Goal: Transaction & Acquisition: Purchase product/service

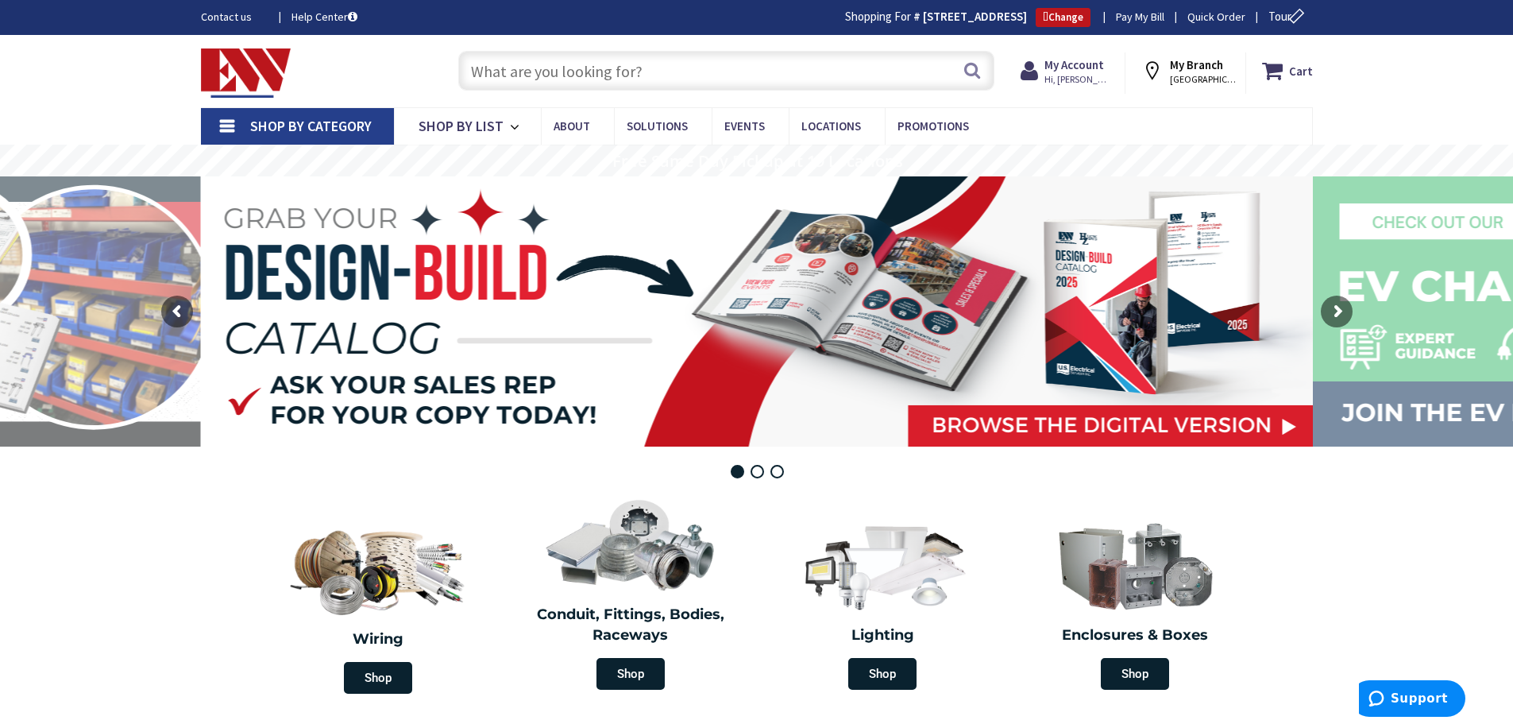
click at [508, 76] on input "text" at bounding box center [726, 71] width 536 height 40
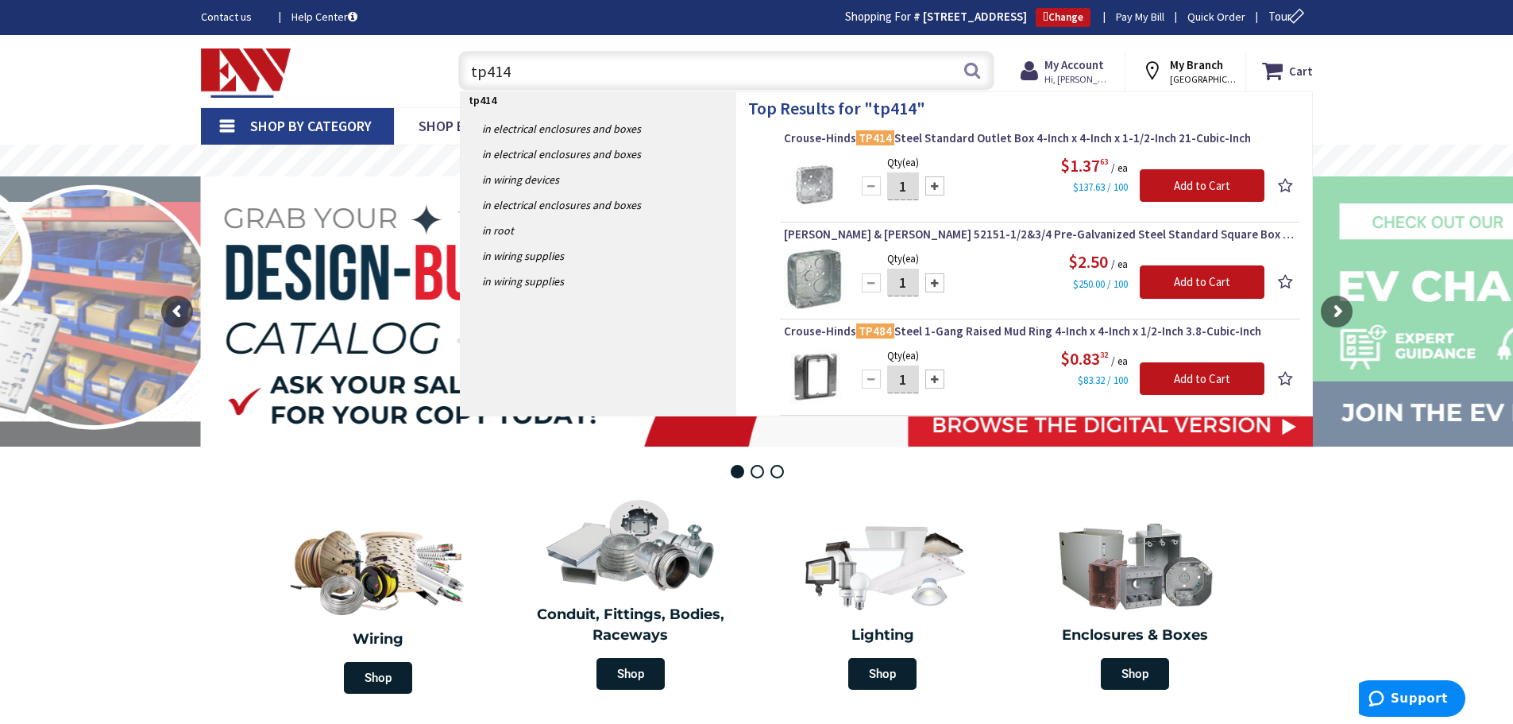
drag, startPoint x: 1421, startPoint y: 96, endPoint x: 1274, endPoint y: 56, distance: 151.7
click at [1421, 96] on div "Skip to Content Toggle Nav tp414 tp414 Search Cart My Cart Close" at bounding box center [756, 71] width 1513 height 72
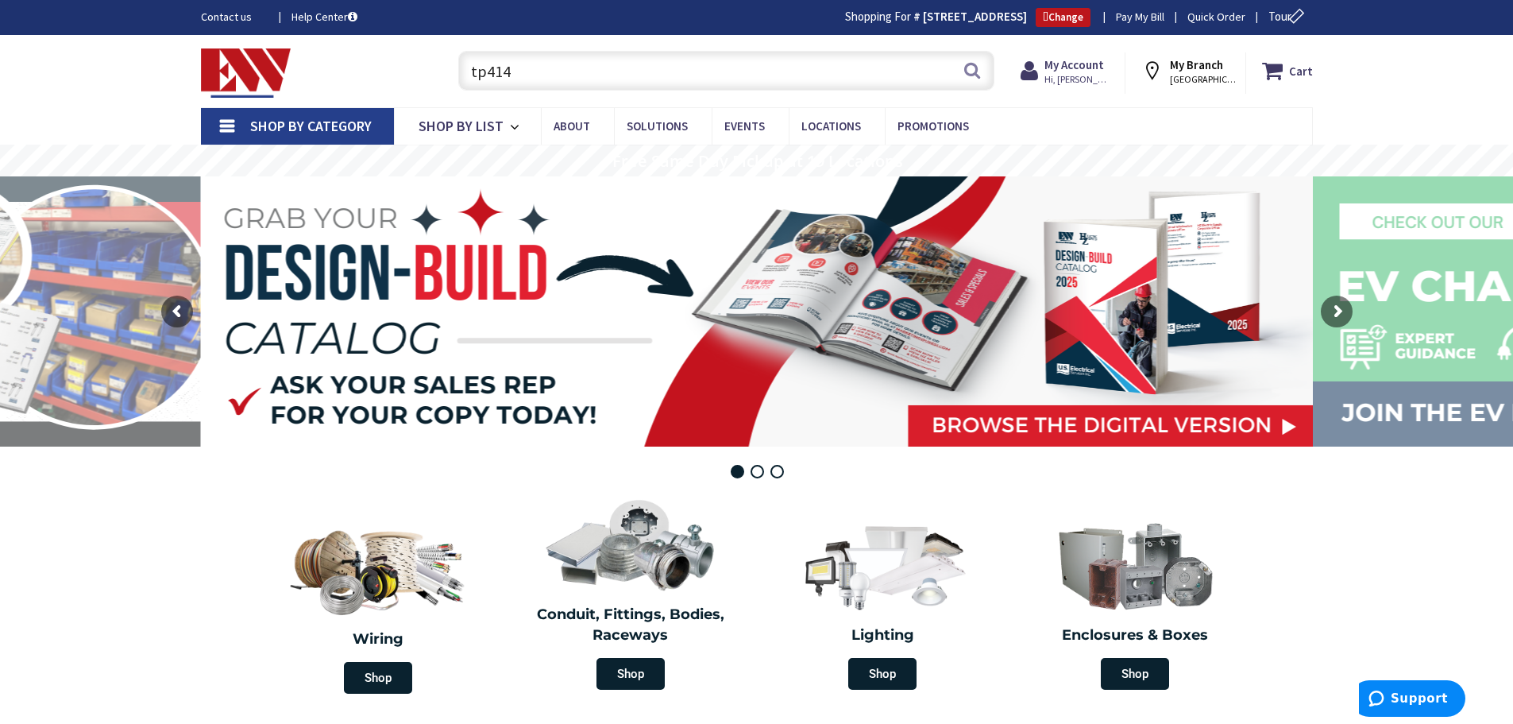
drag, startPoint x: 539, startPoint y: 68, endPoint x: 350, endPoint y: 78, distance: 188.6
click at [350, 78] on div "Toggle Nav tp414 tp414 Search Cart My Cart Close" at bounding box center [757, 70] width 1136 height 53
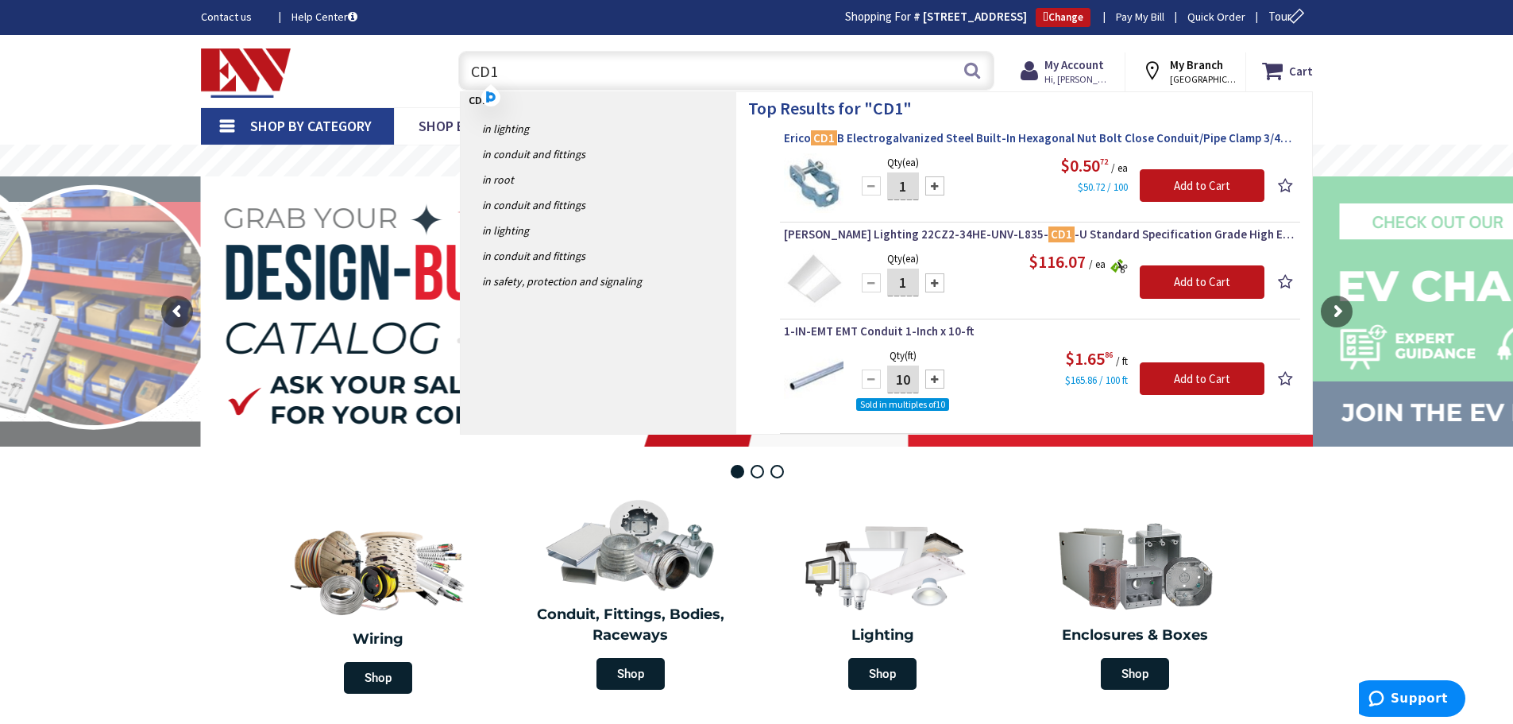
type input "CD1"
click at [1136, 137] on span "Erico CD1 B Electrogalvanized Steel Built-In Hexagonal Nut Bolt Close Conduit/P…" at bounding box center [1040, 138] width 512 height 16
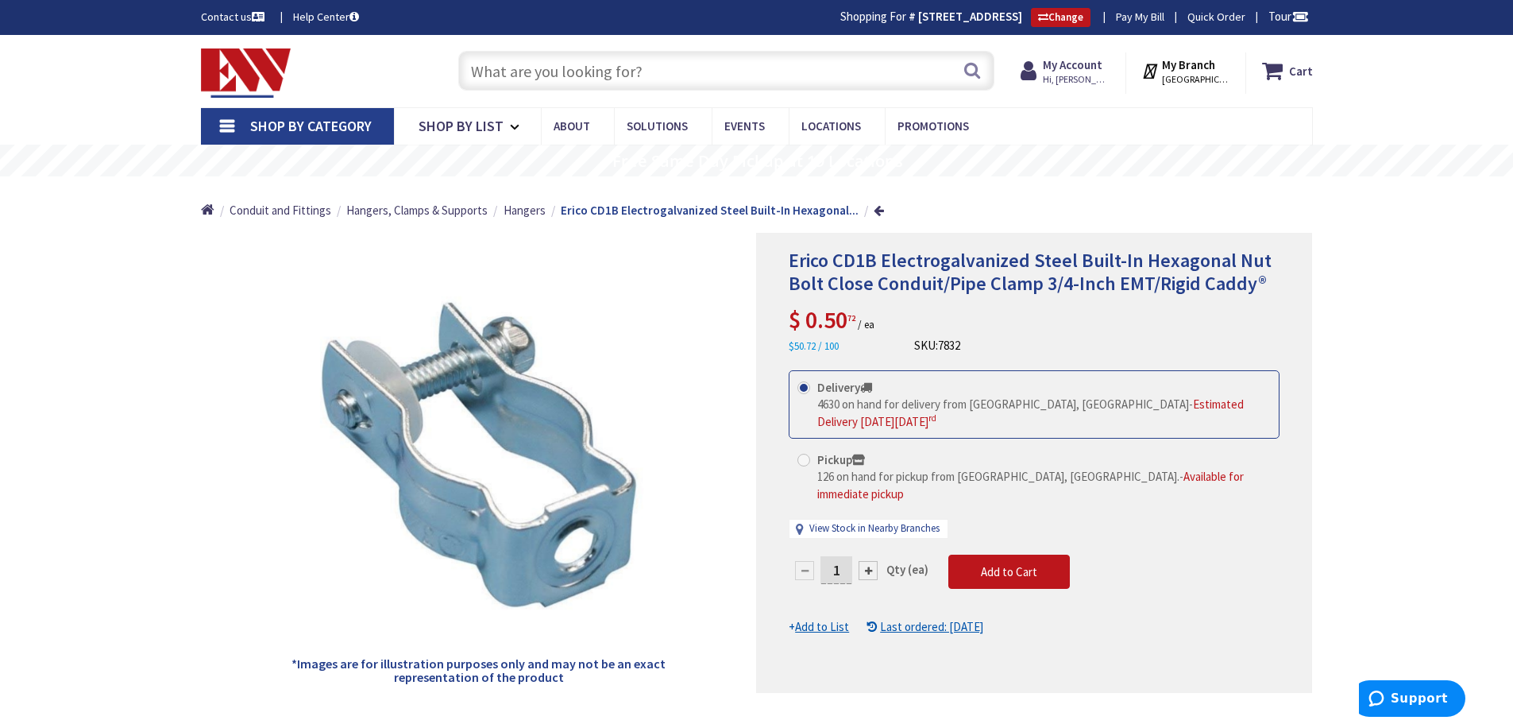
click at [508, 75] on input "text" at bounding box center [726, 71] width 536 height 40
type input "#"
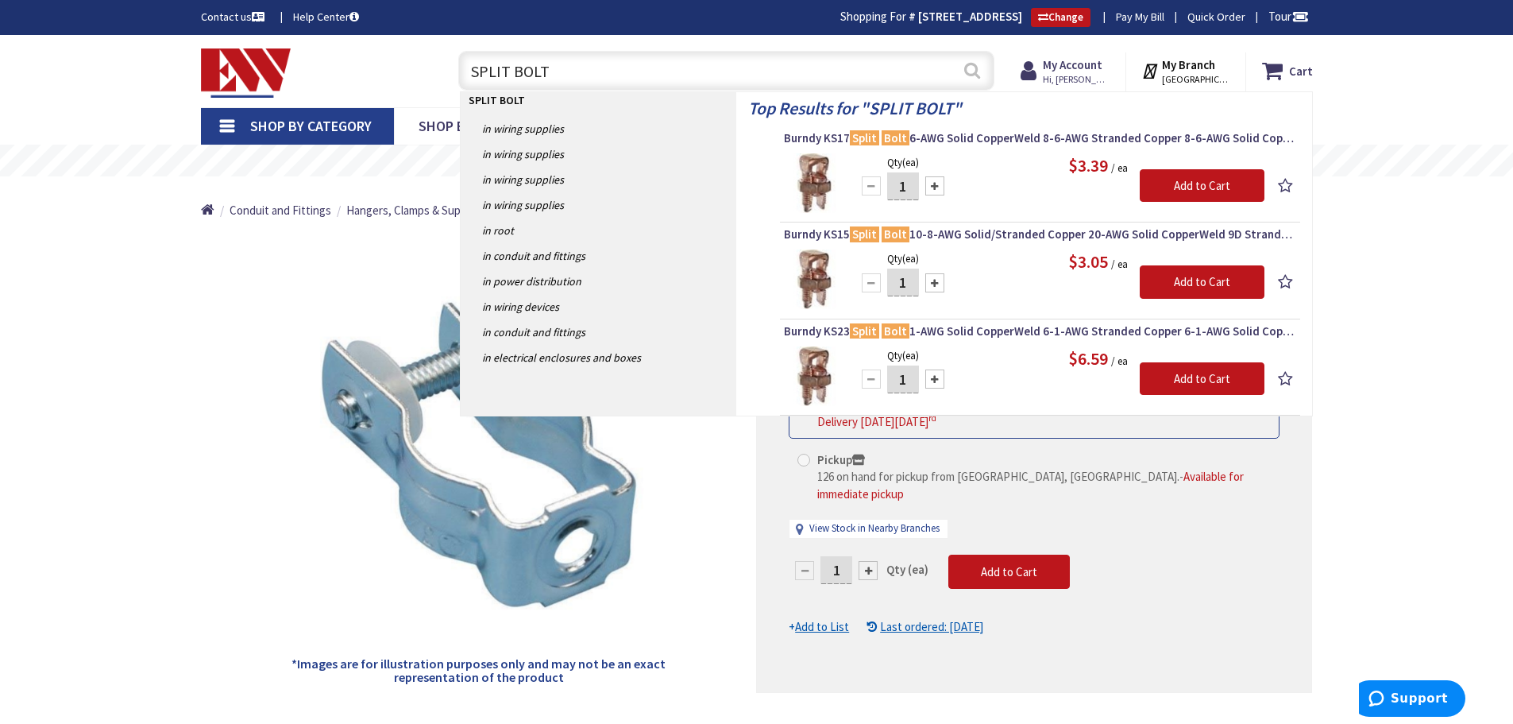
type input "SPLIT BOLT"
click at [978, 73] on button "Search" at bounding box center [972, 70] width 21 height 36
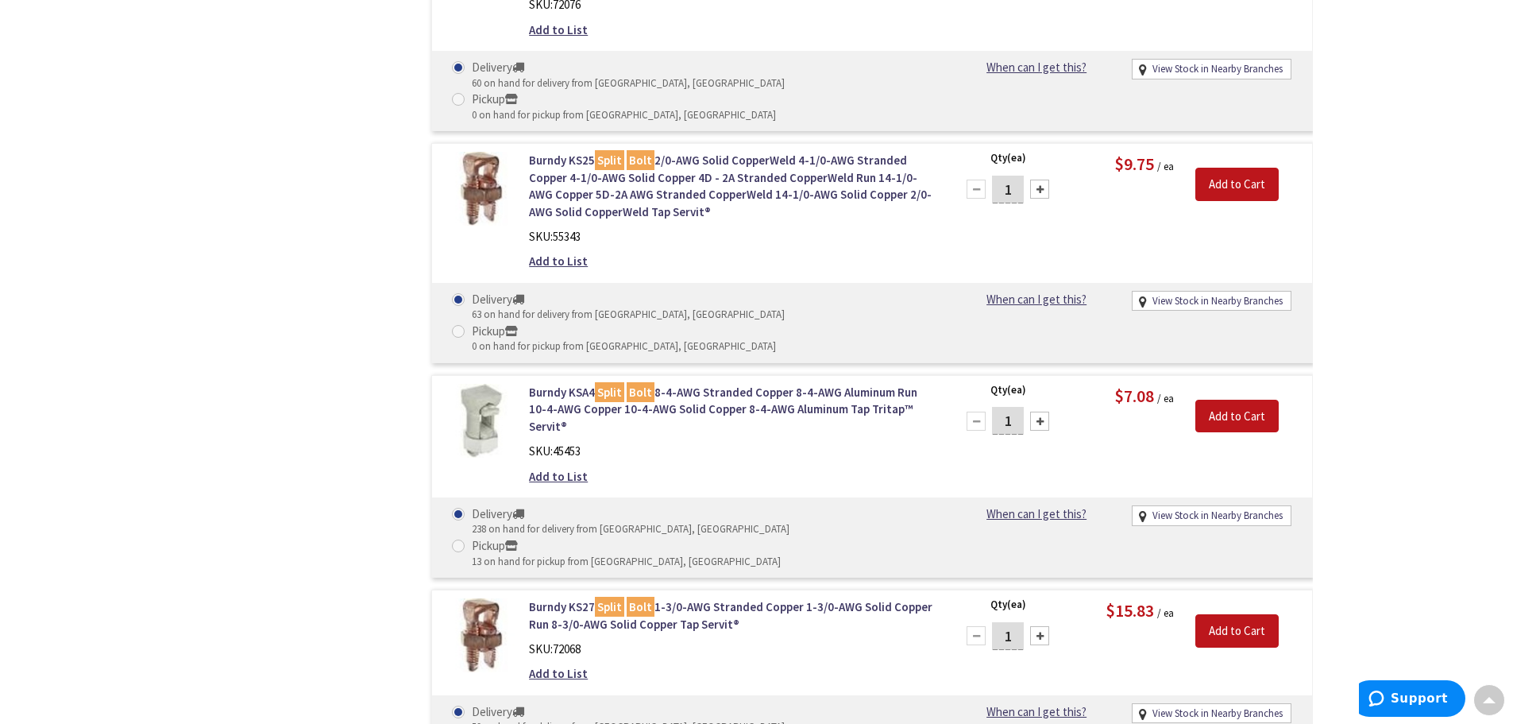
scroll to position [1750, 0]
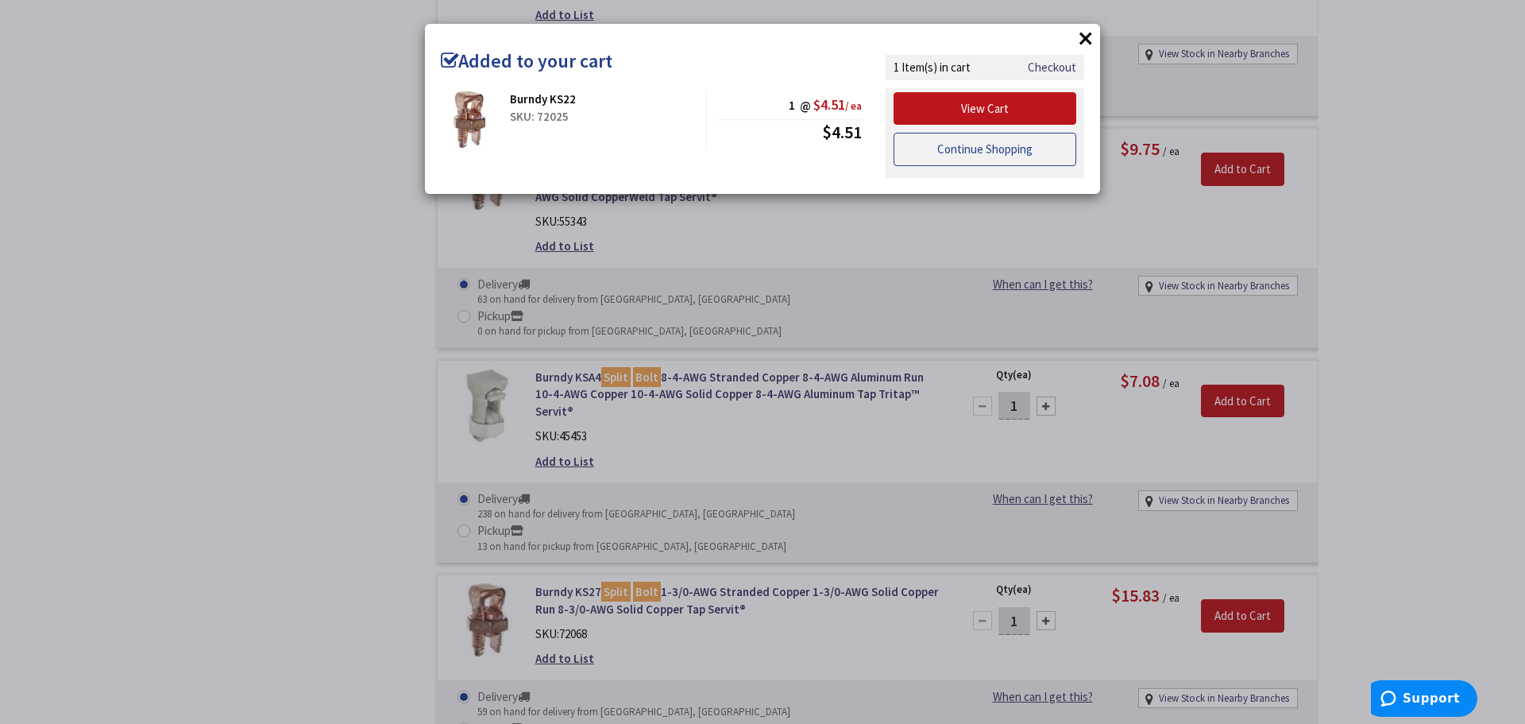
click at [918, 142] on link "Continue Shopping" at bounding box center [985, 149] width 183 height 33
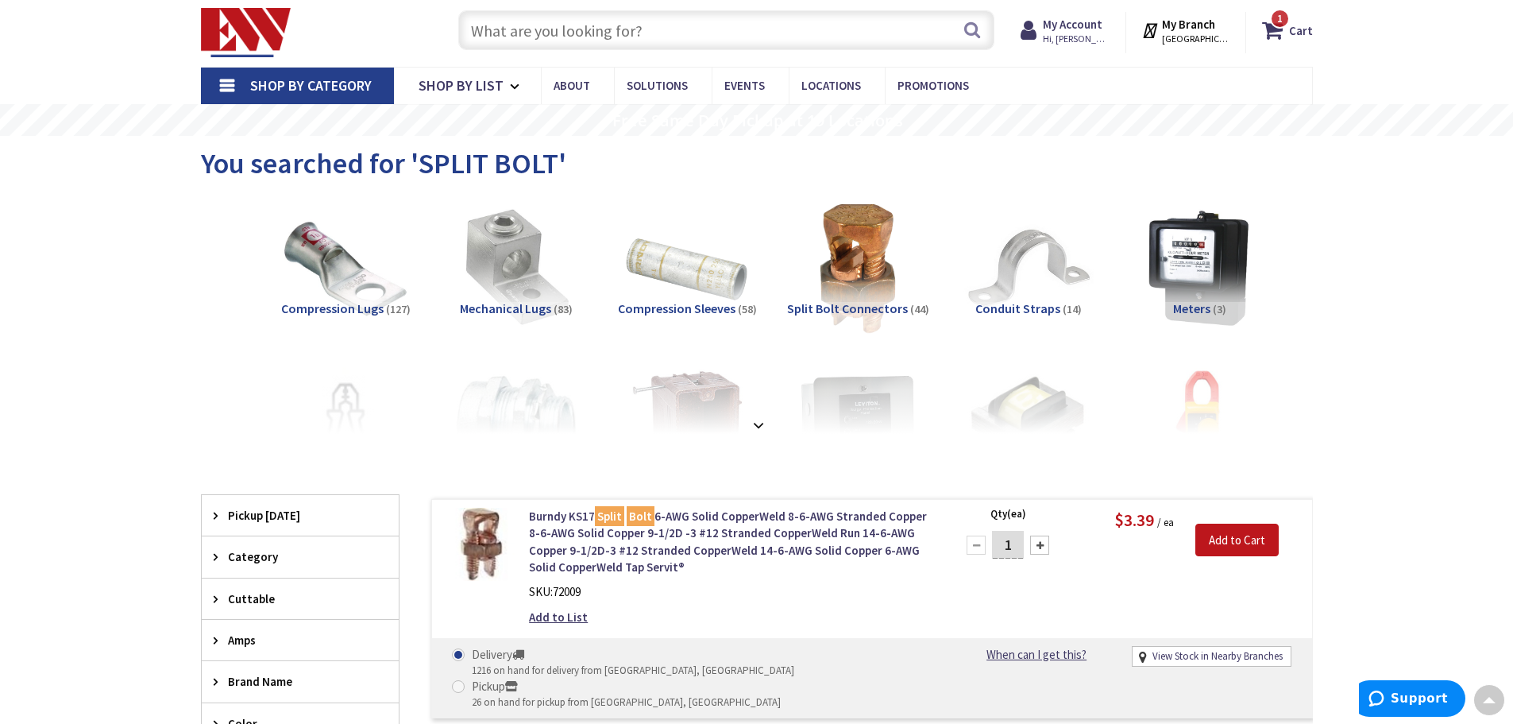
scroll to position [0, 0]
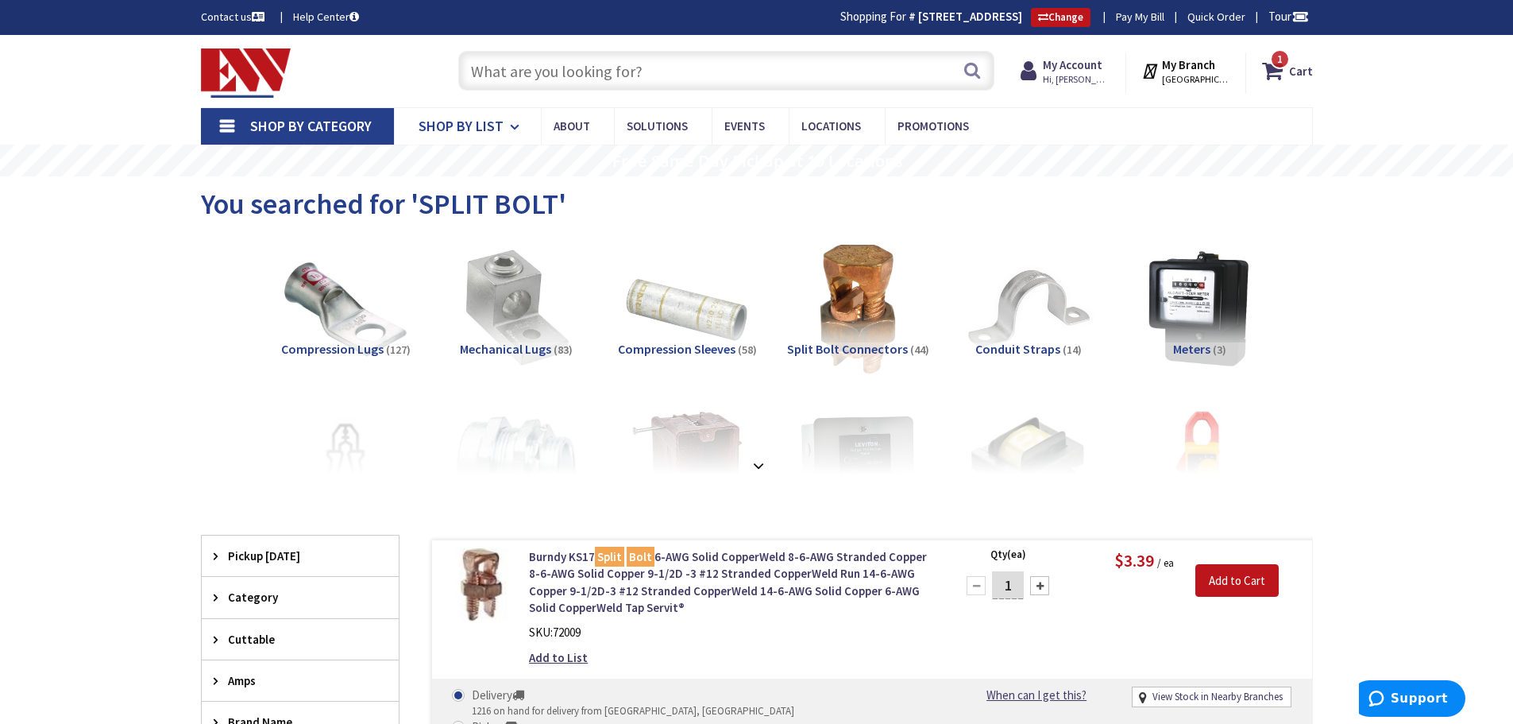
drag, startPoint x: 476, startPoint y: 67, endPoint x: 412, endPoint y: 118, distance: 81.4
click at [476, 67] on input "text" at bounding box center [726, 71] width 536 height 40
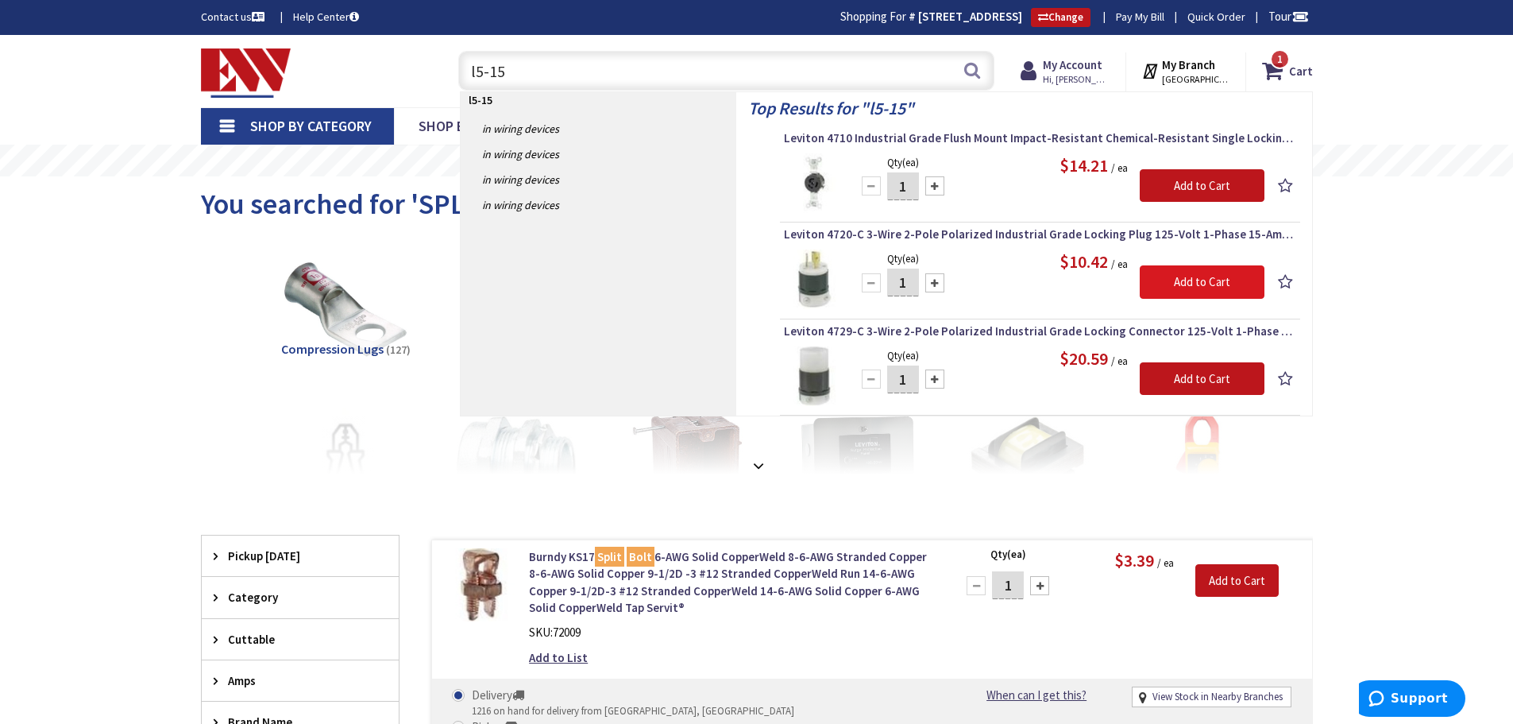
type input "l5-15"
click at [1169, 280] on input "Add to Cart" at bounding box center [1202, 281] width 125 height 33
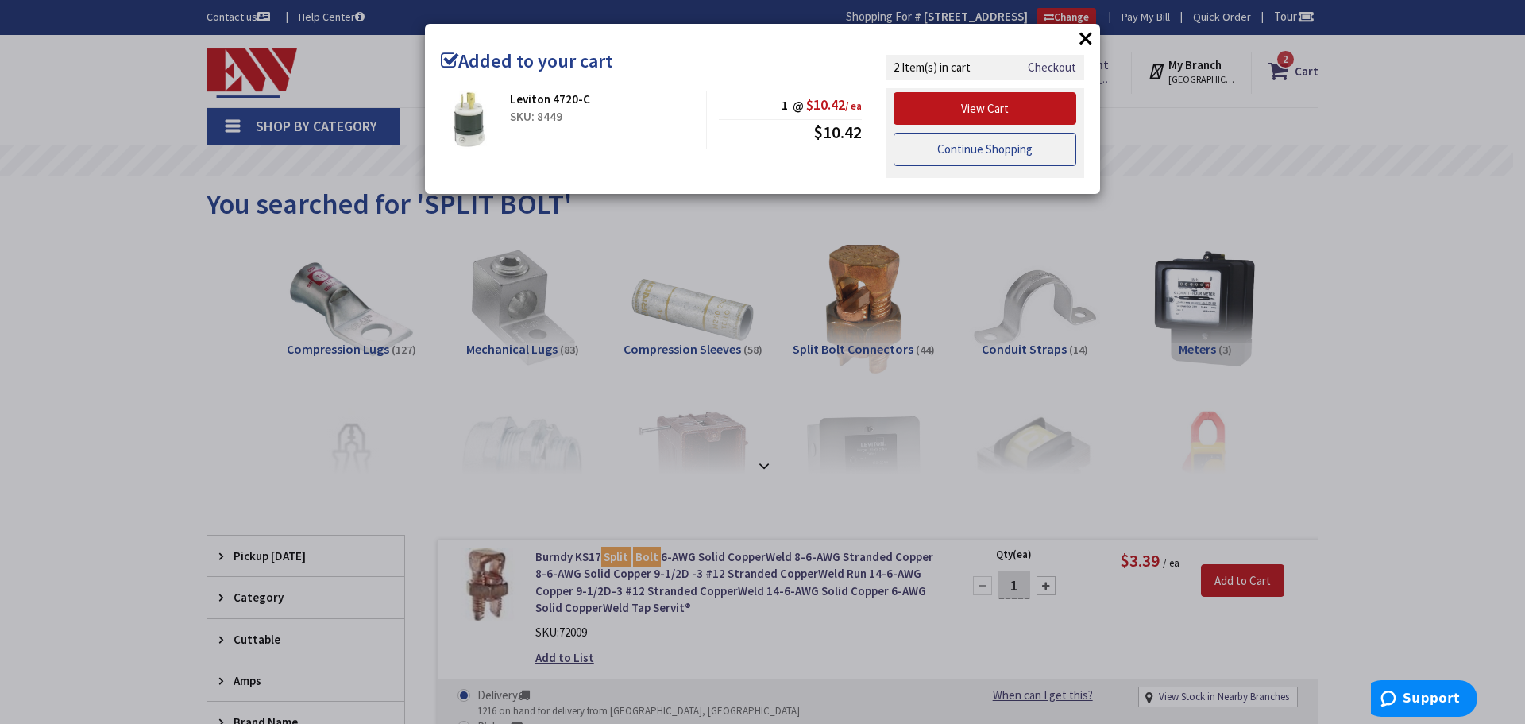
click at [936, 150] on link "Continue Shopping" at bounding box center [985, 149] width 183 height 33
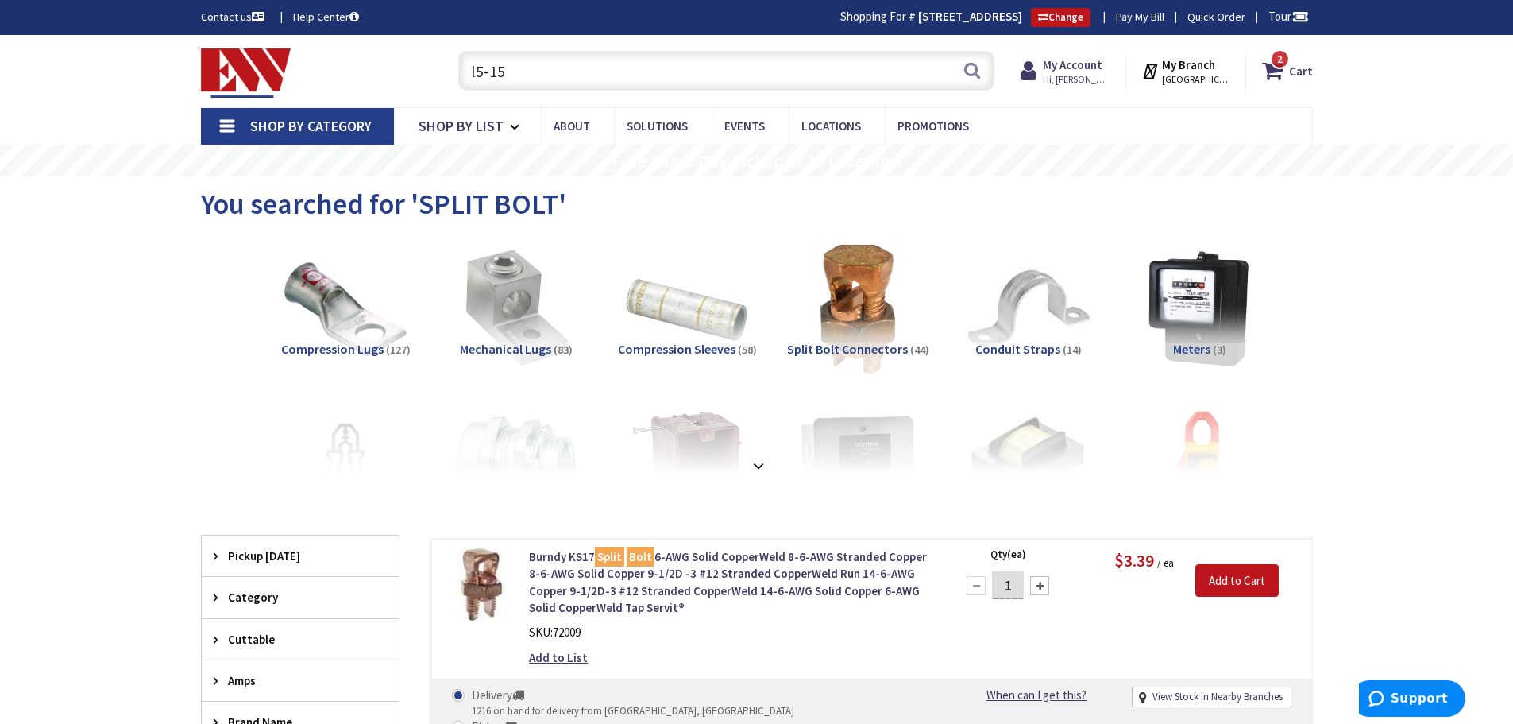
click at [540, 79] on input "l5-15" at bounding box center [726, 71] width 536 height 40
click at [971, 68] on button "Search" at bounding box center [972, 70] width 21 height 36
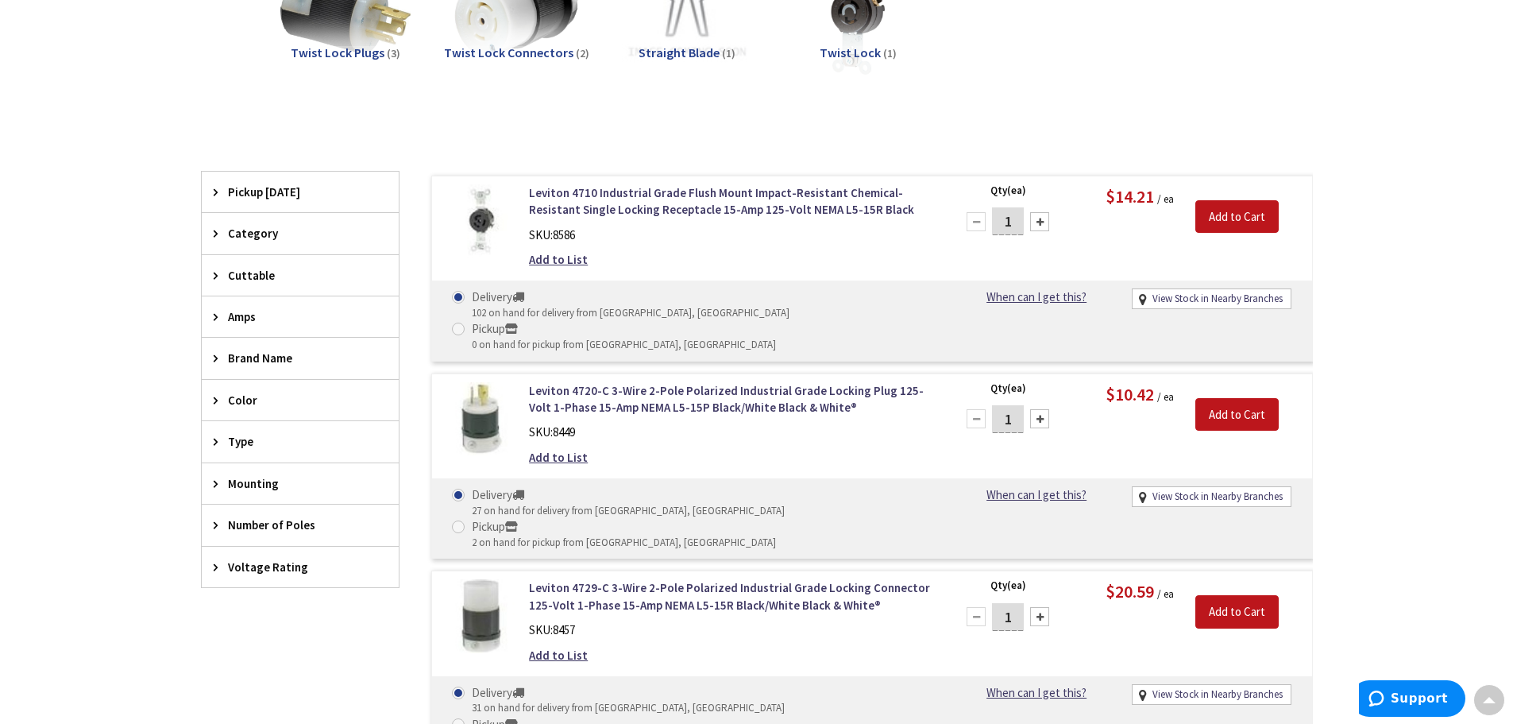
scroll to position [477, 0]
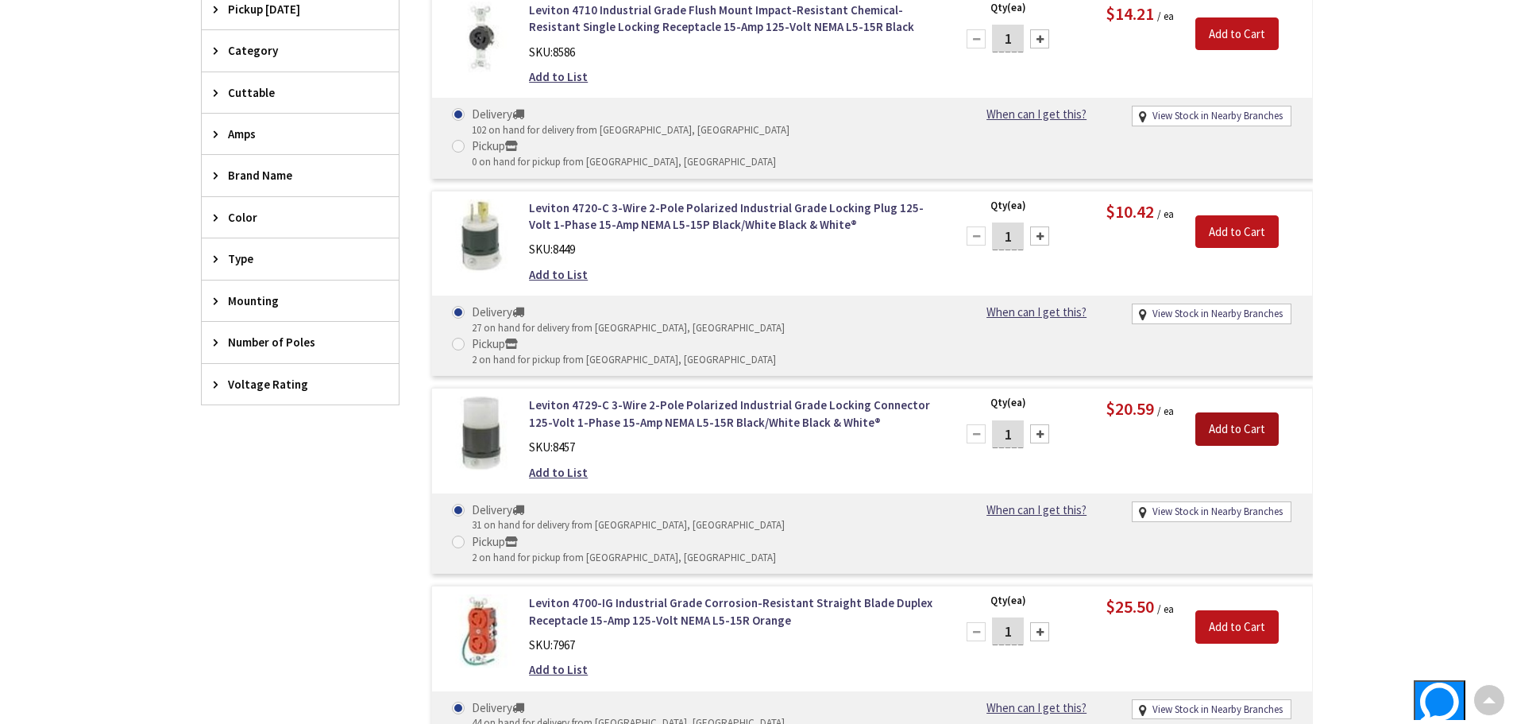
click at [1213, 412] on input "Add to Cart" at bounding box center [1237, 428] width 83 height 33
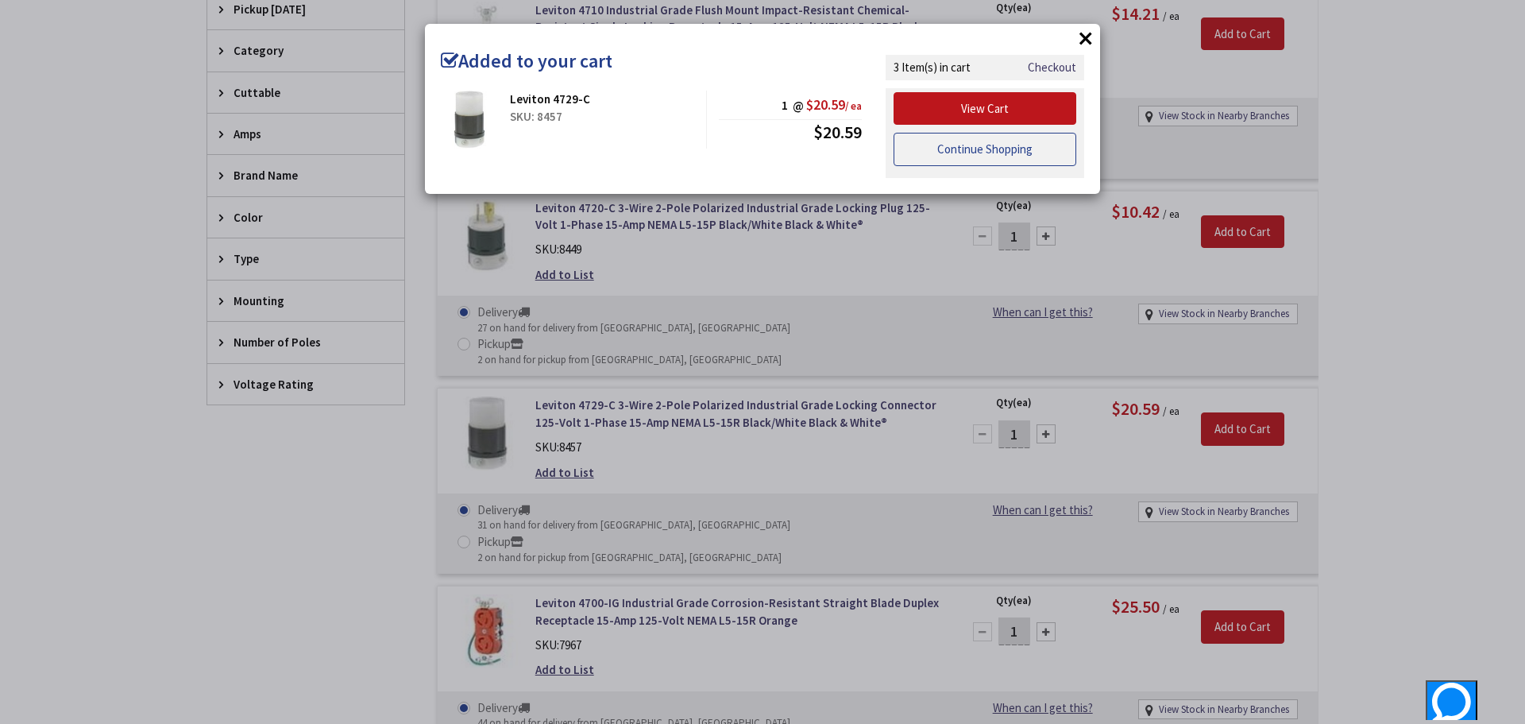
click at [941, 151] on link "Continue Shopping" at bounding box center [985, 149] width 183 height 33
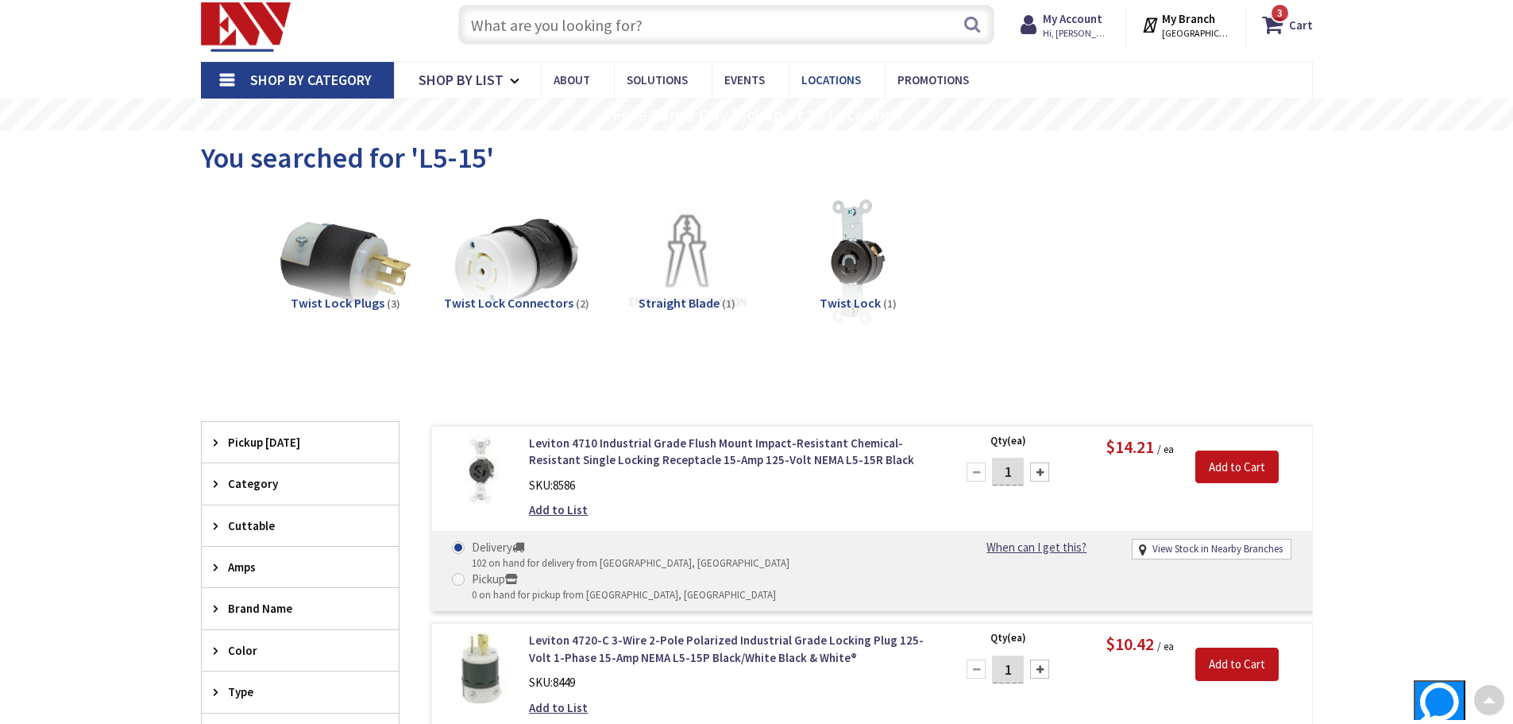
scroll to position [2, 0]
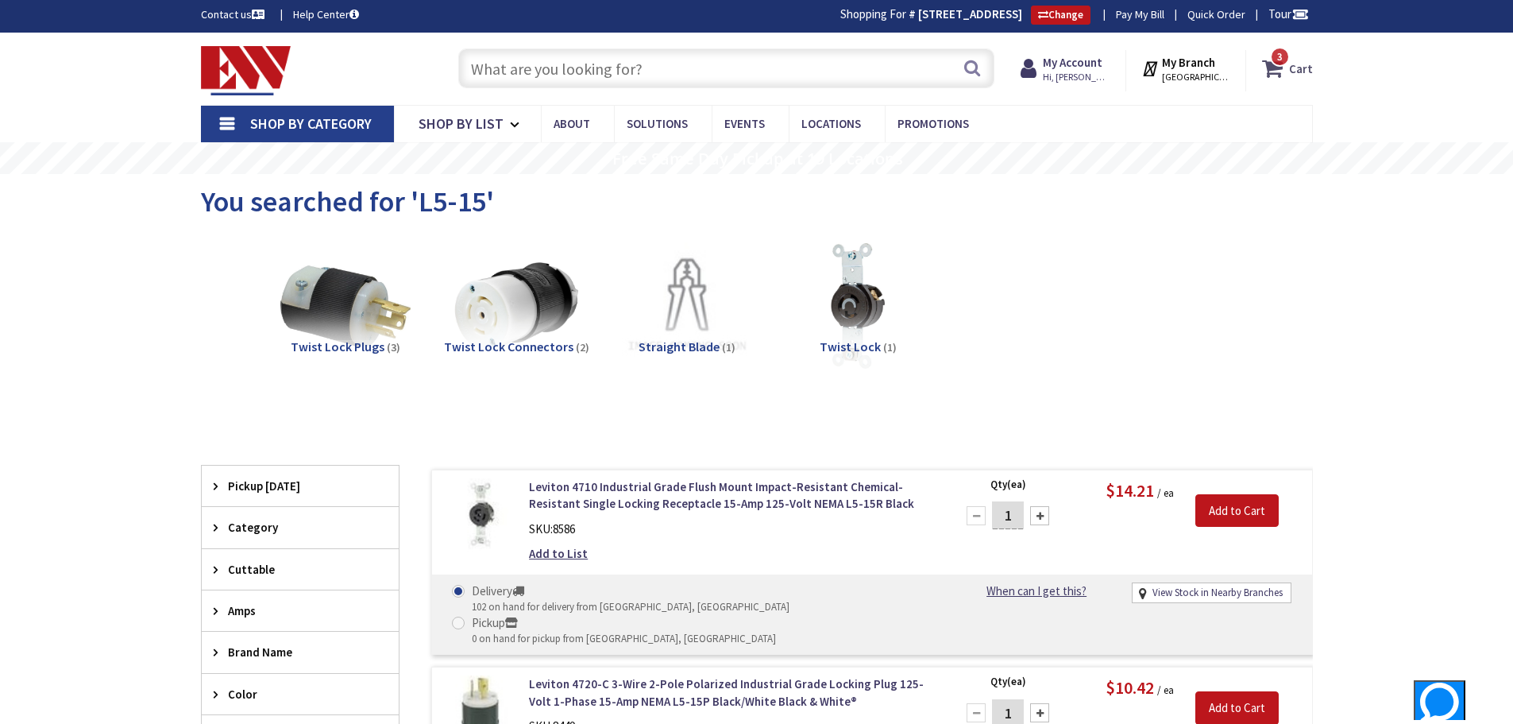
click at [1282, 56] on span "3" at bounding box center [1281, 57] width 6 height 14
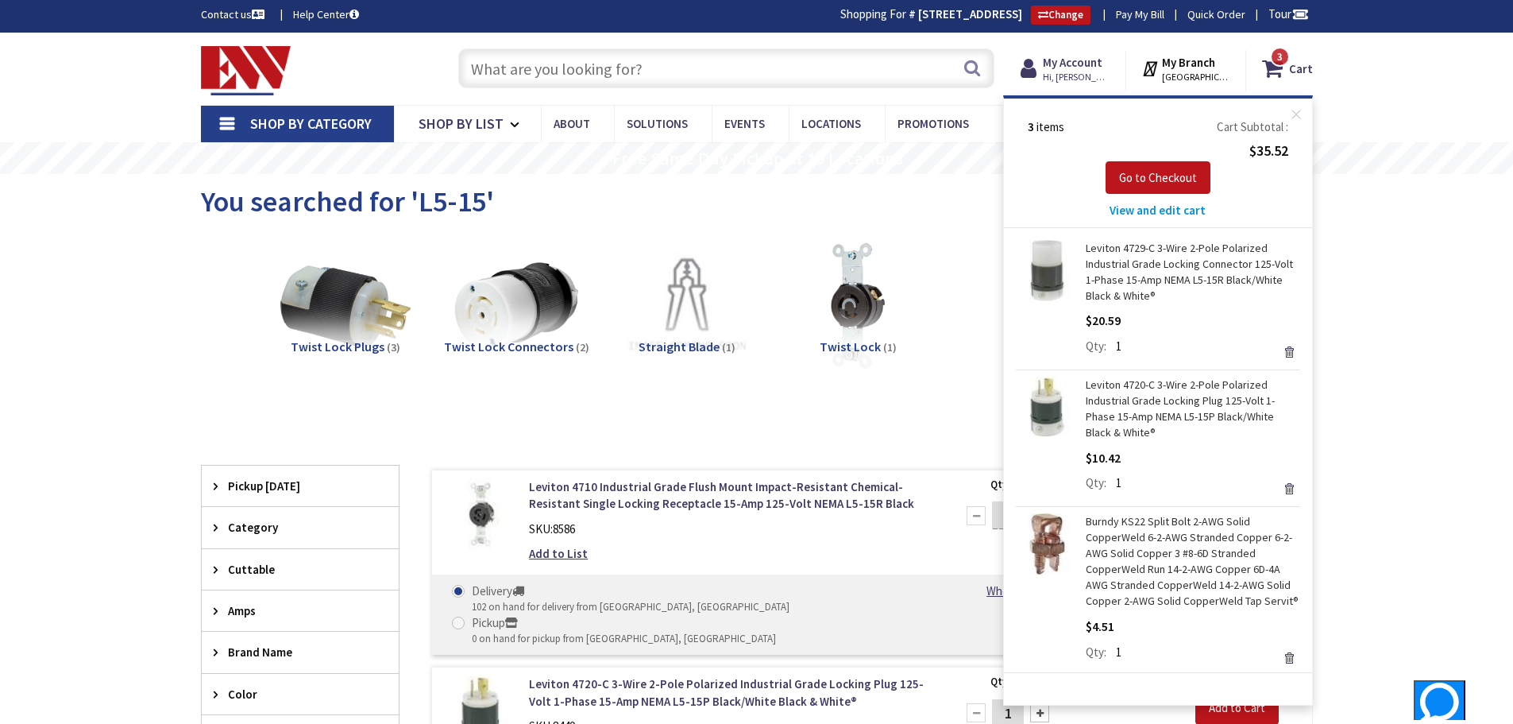
click at [1151, 211] on span "View and edit cart" at bounding box center [1158, 210] width 96 height 15
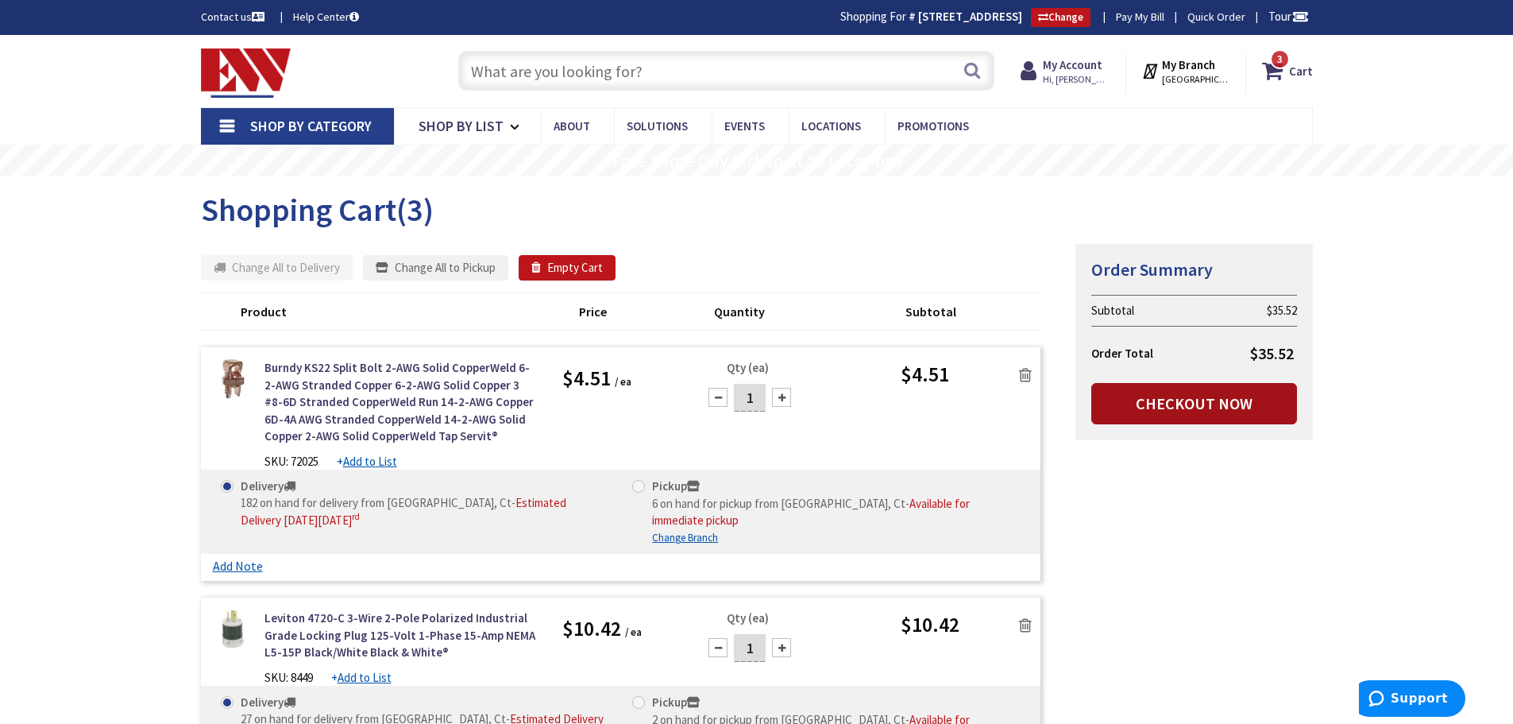
click at [1192, 400] on link "Checkout Now" at bounding box center [1195, 403] width 206 height 41
